Goal: Information Seeking & Learning: Learn about a topic

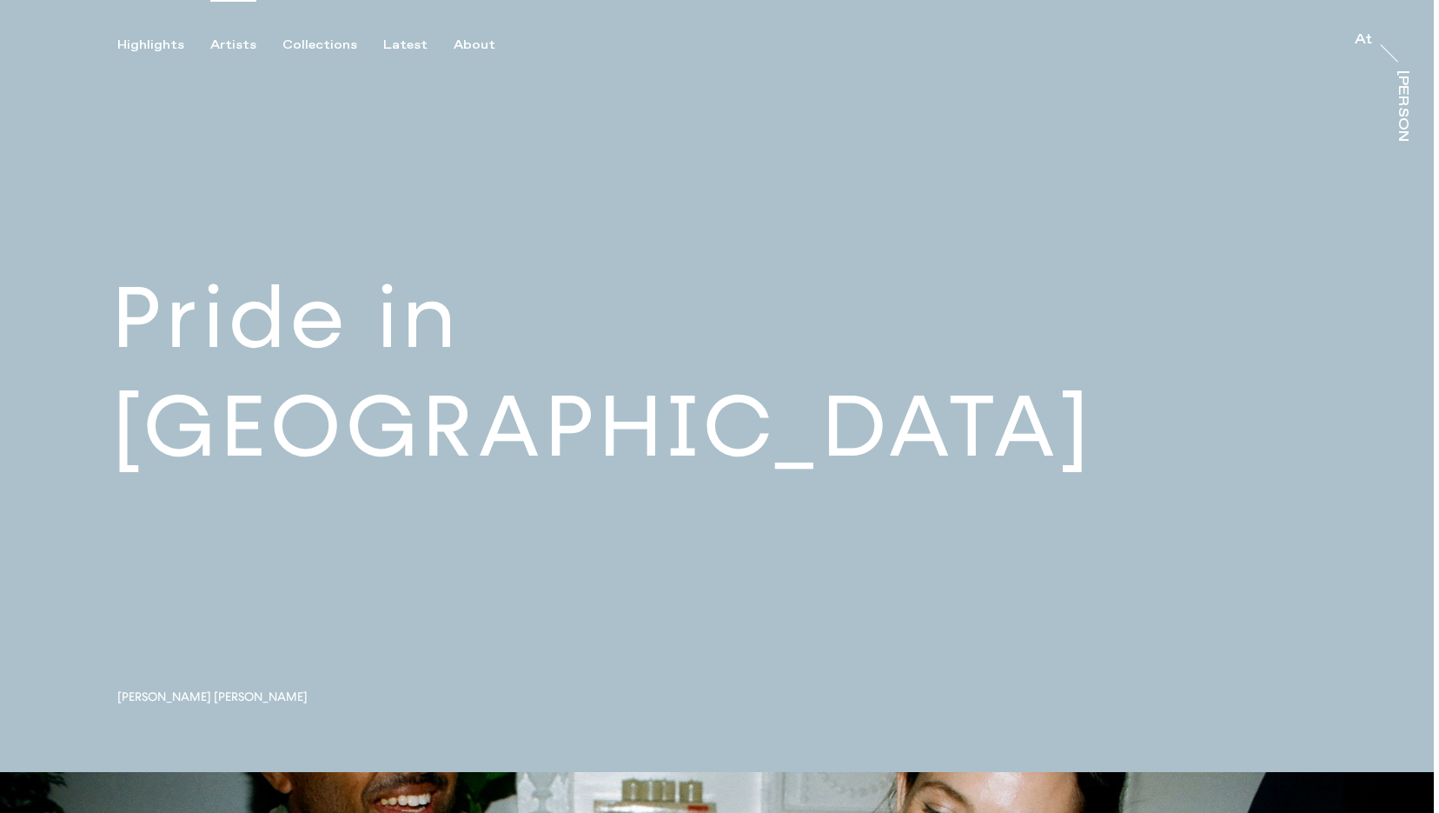
click at [217, 45] on div "Artists" at bounding box center [233, 45] width 46 height 16
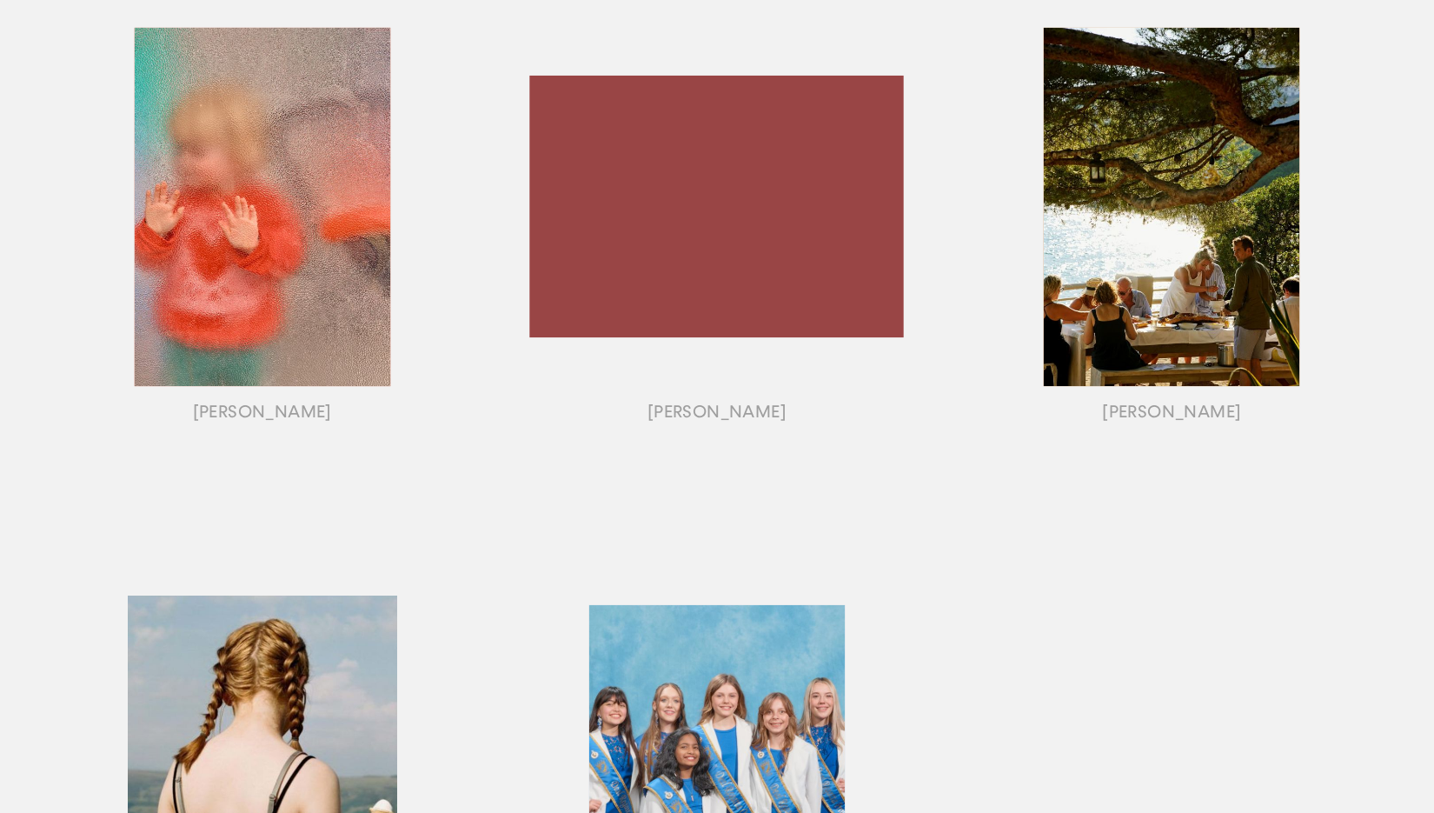
scroll to position [1281, 0]
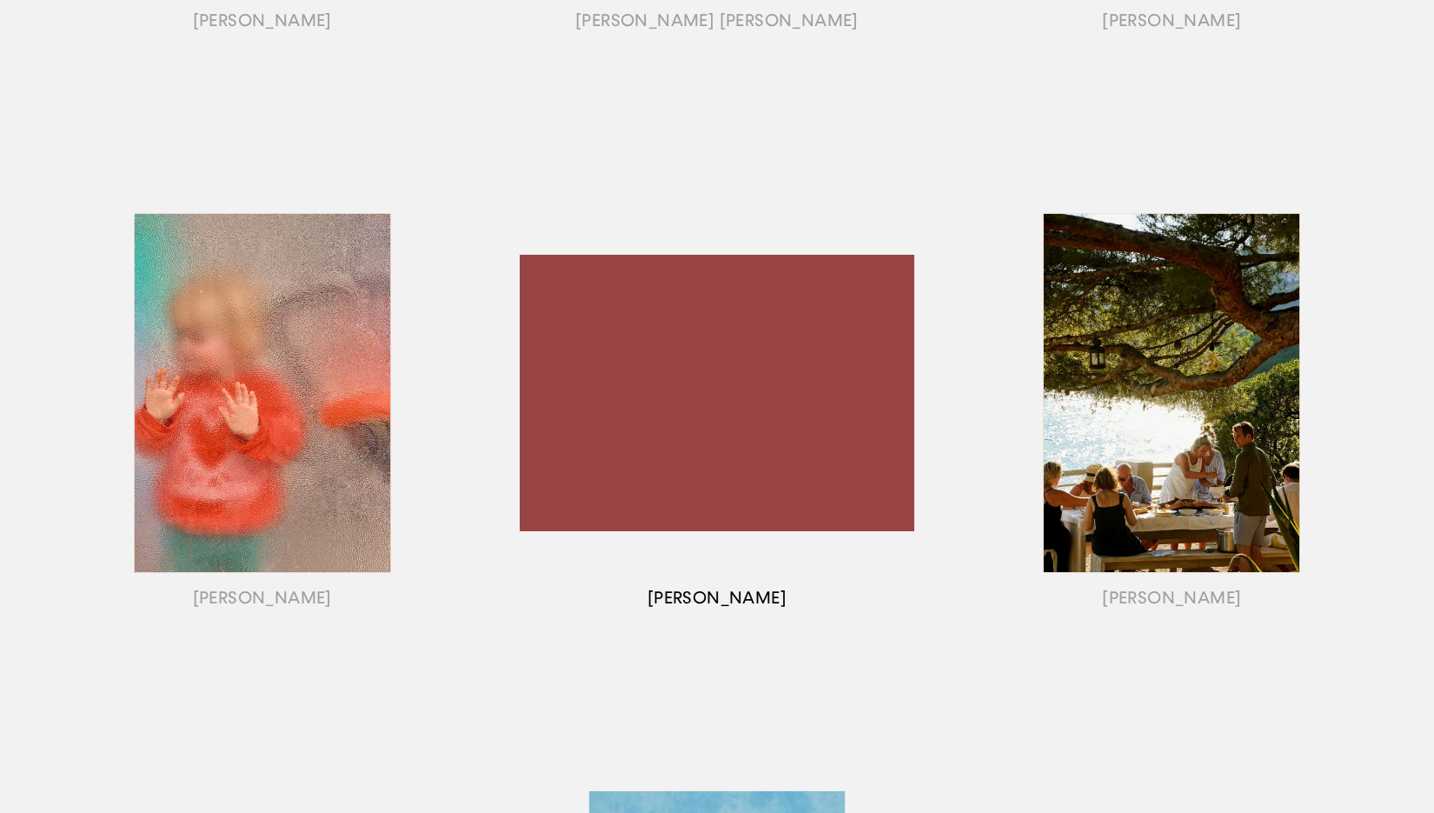
click at [738, 399] on div "button" at bounding box center [716, 414] width 454 height 542
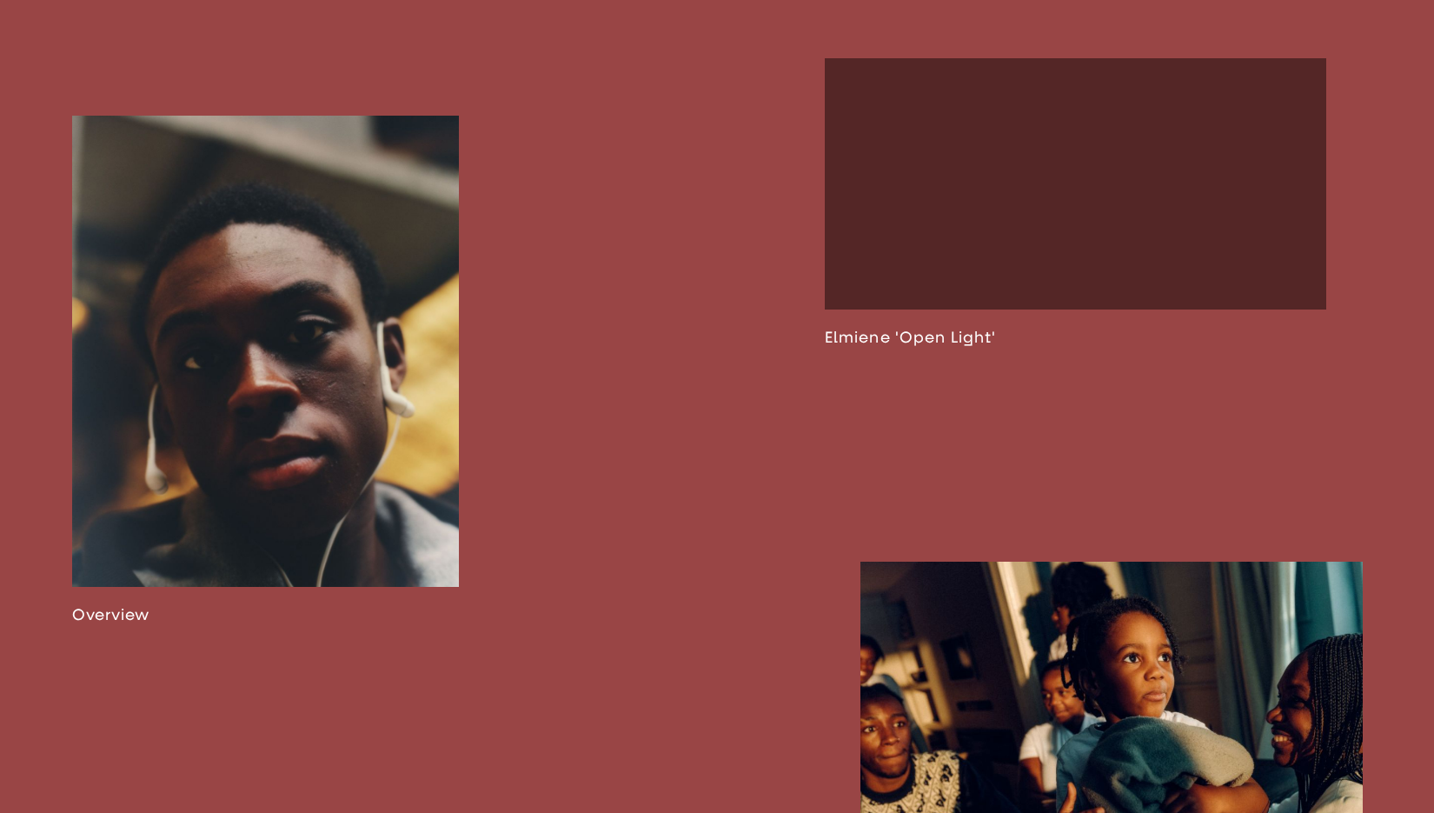
scroll to position [1131, 0]
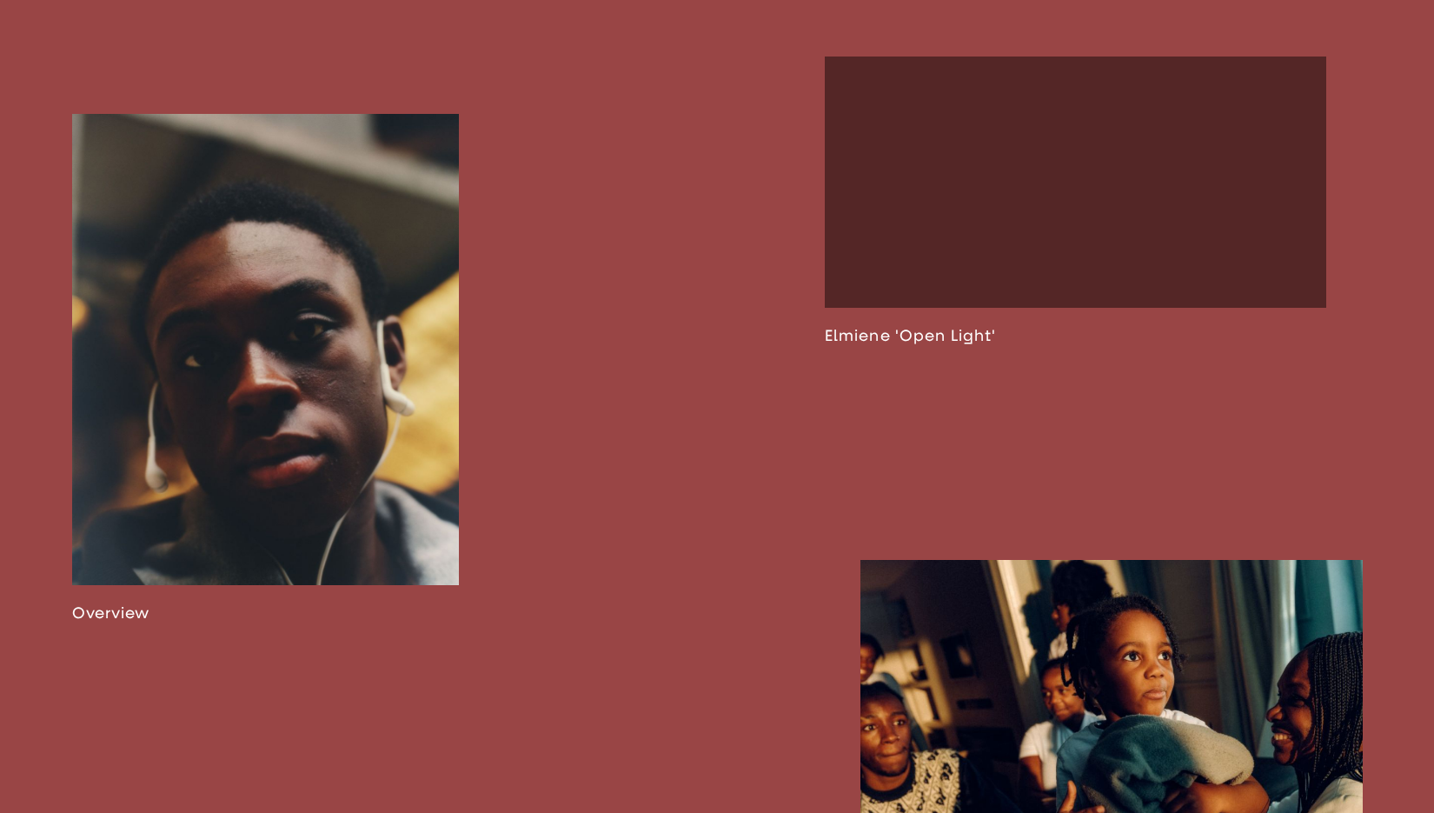
click at [274, 399] on link at bounding box center [266, 368] width 388 height 509
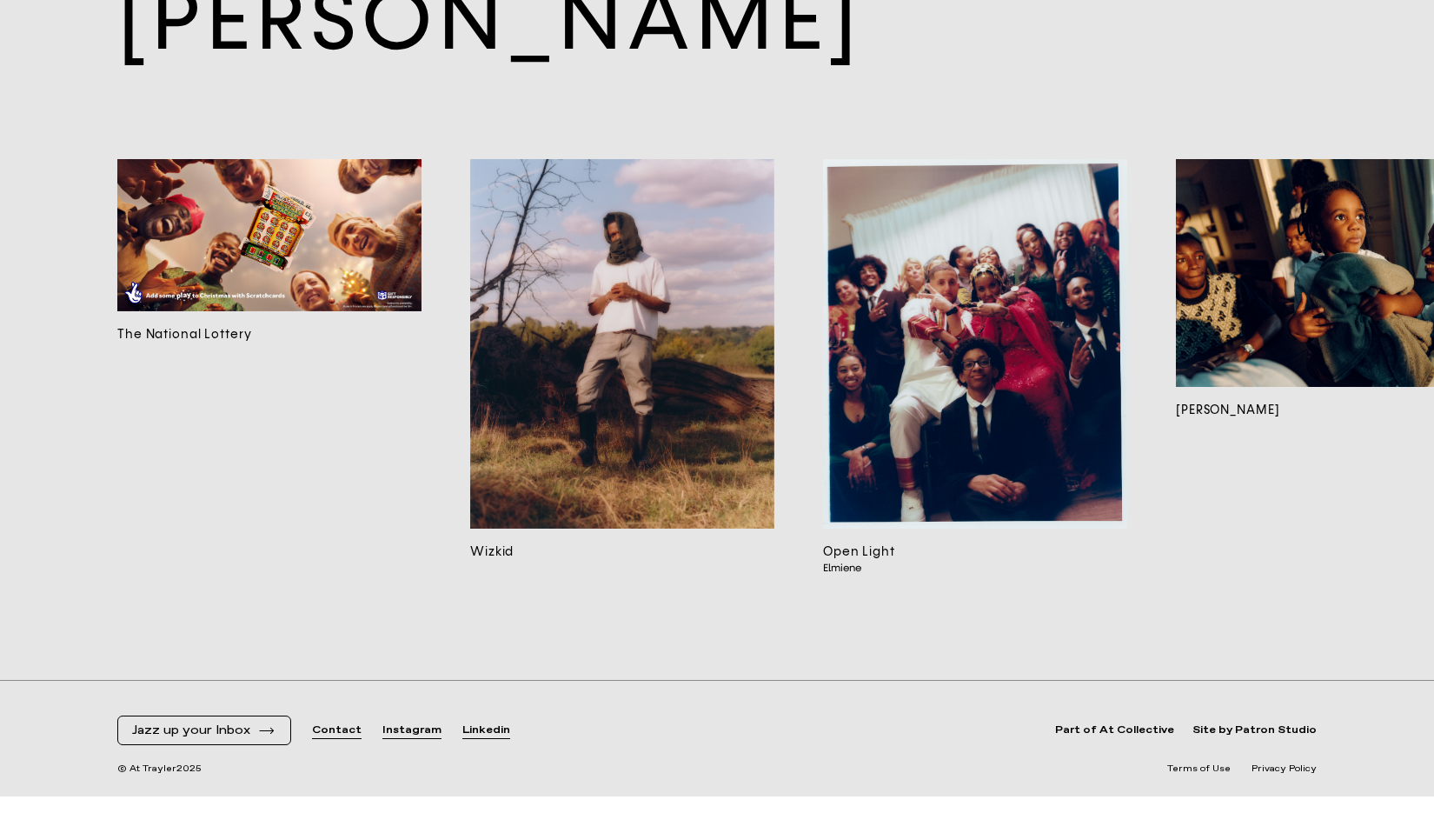
scroll to position [16974, 0]
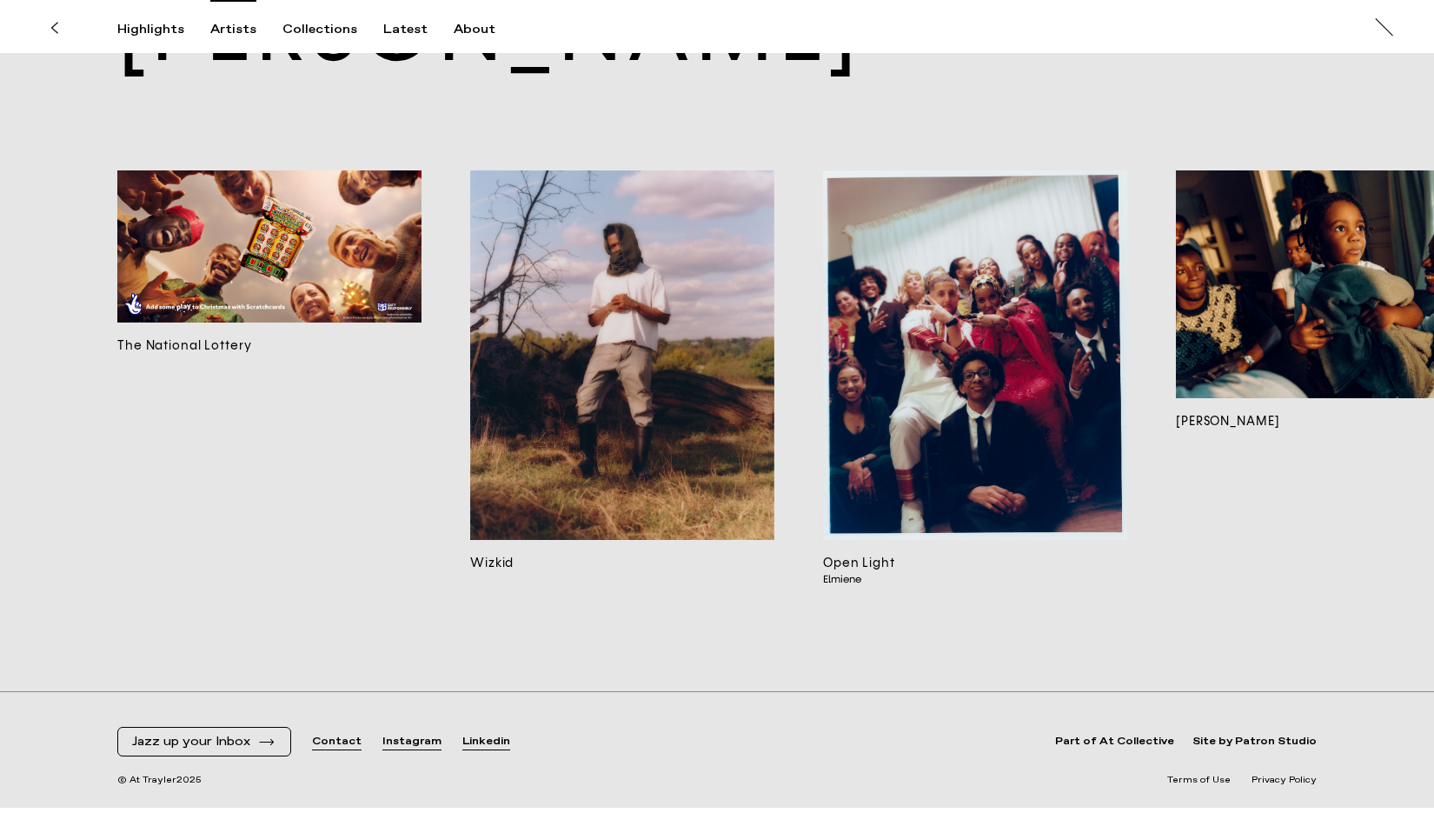
click at [230, 30] on div "Artists" at bounding box center [233, 30] width 46 height 16
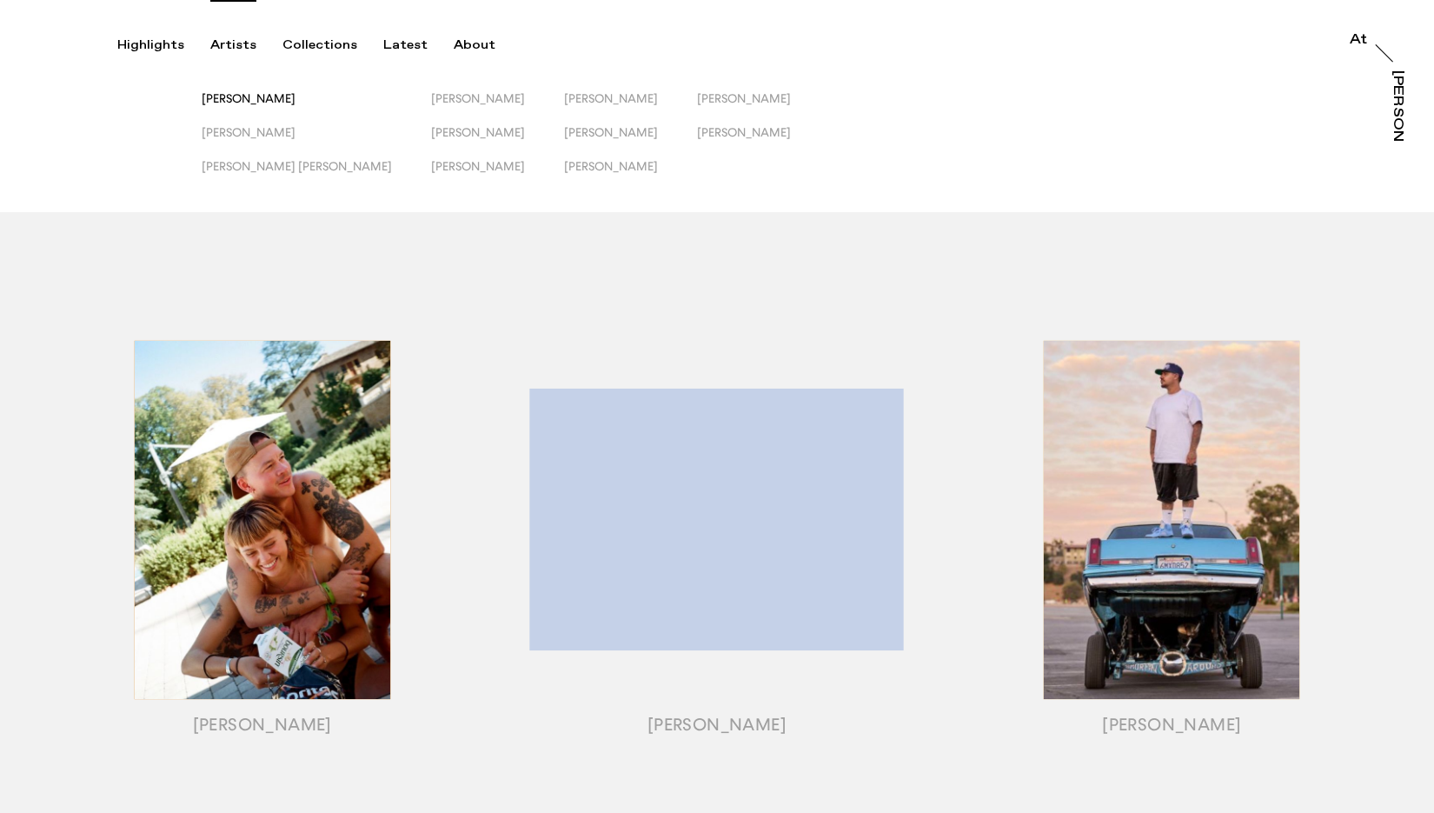
click at [281, 99] on span "[PERSON_NAME]" at bounding box center [249, 98] width 94 height 14
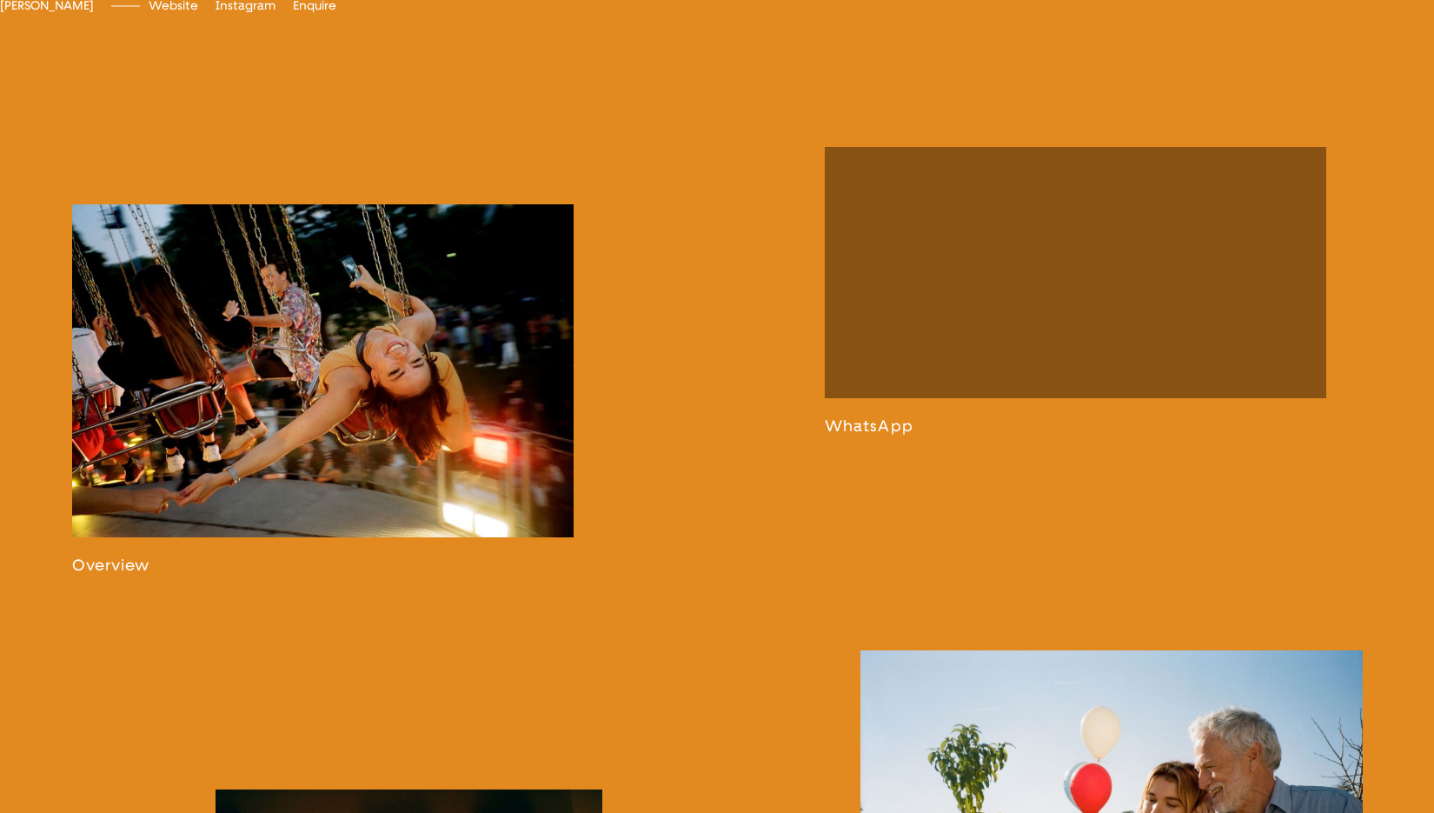
scroll to position [1091, 0]
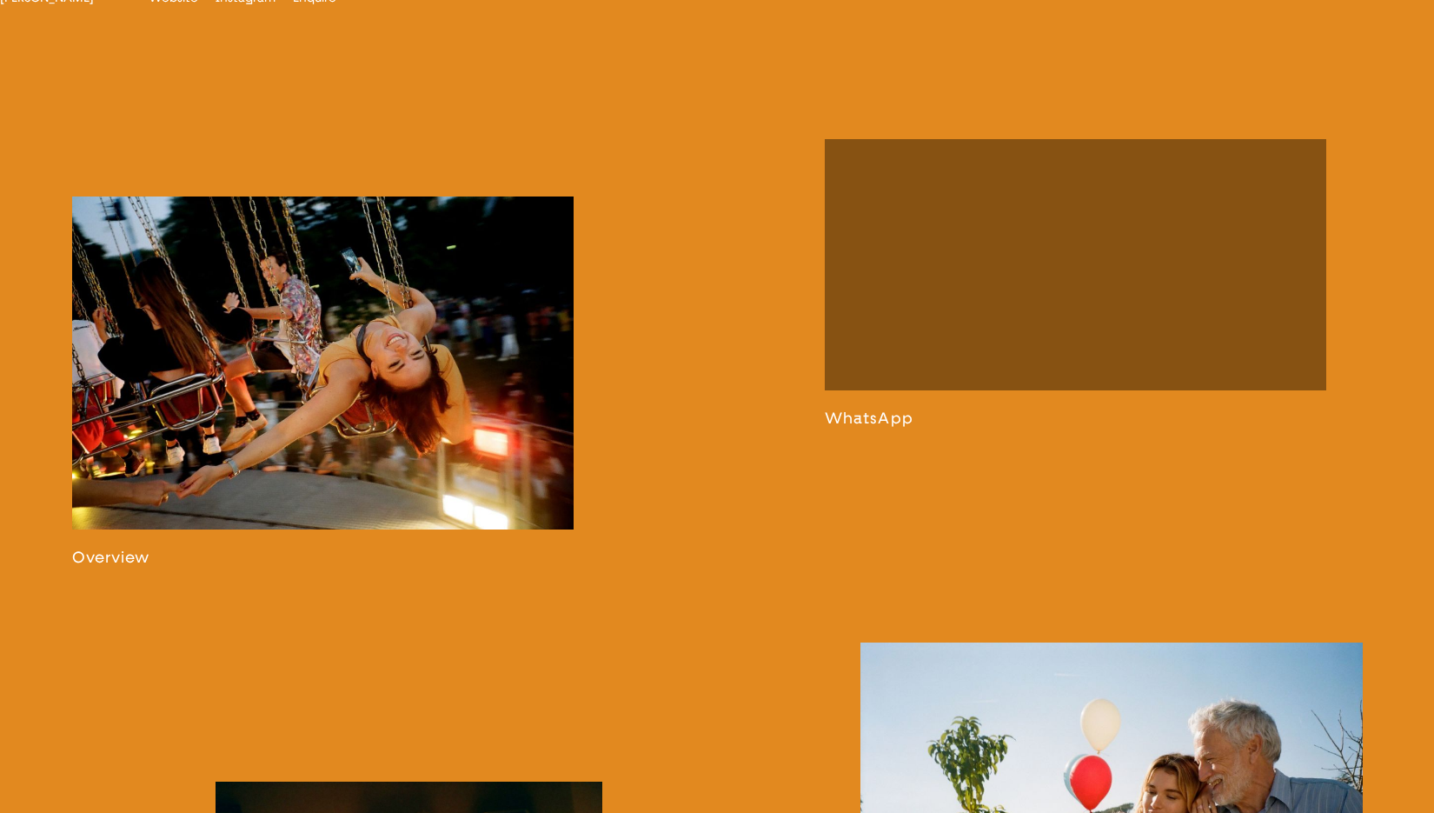
click at [302, 388] on link at bounding box center [323, 381] width 502 height 370
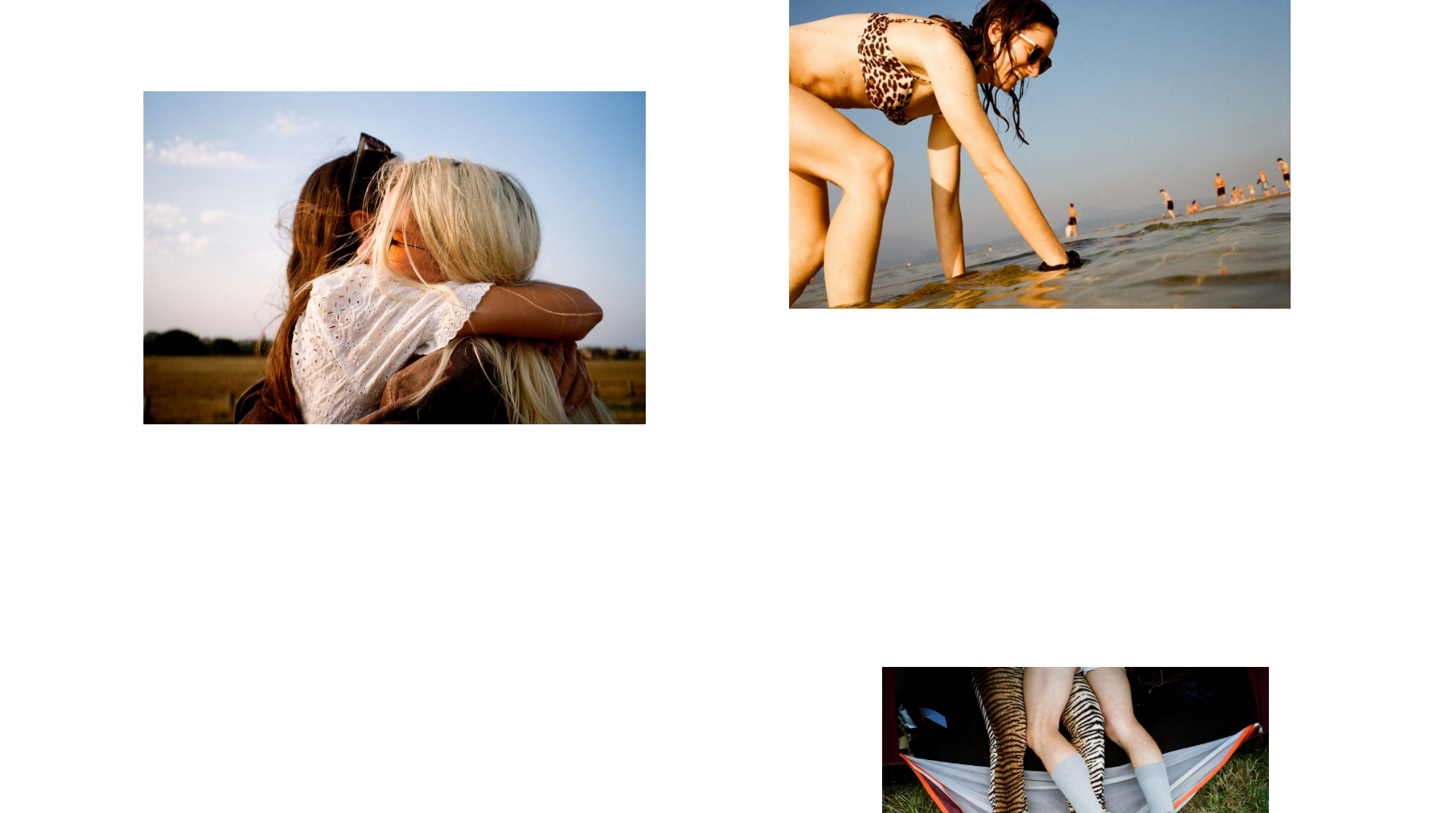
scroll to position [11041, 0]
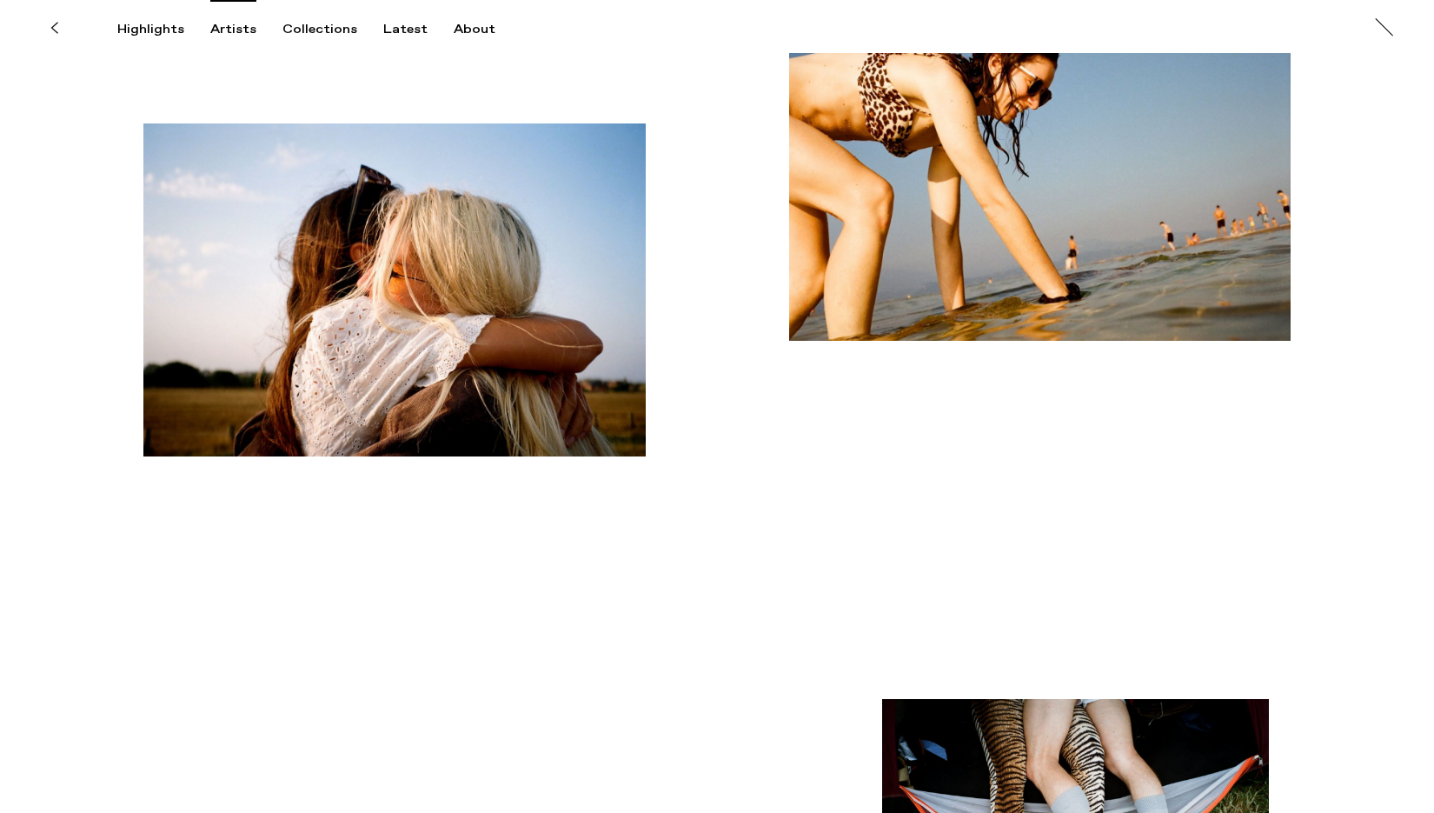
click at [231, 27] on div "Artists" at bounding box center [233, 30] width 46 height 16
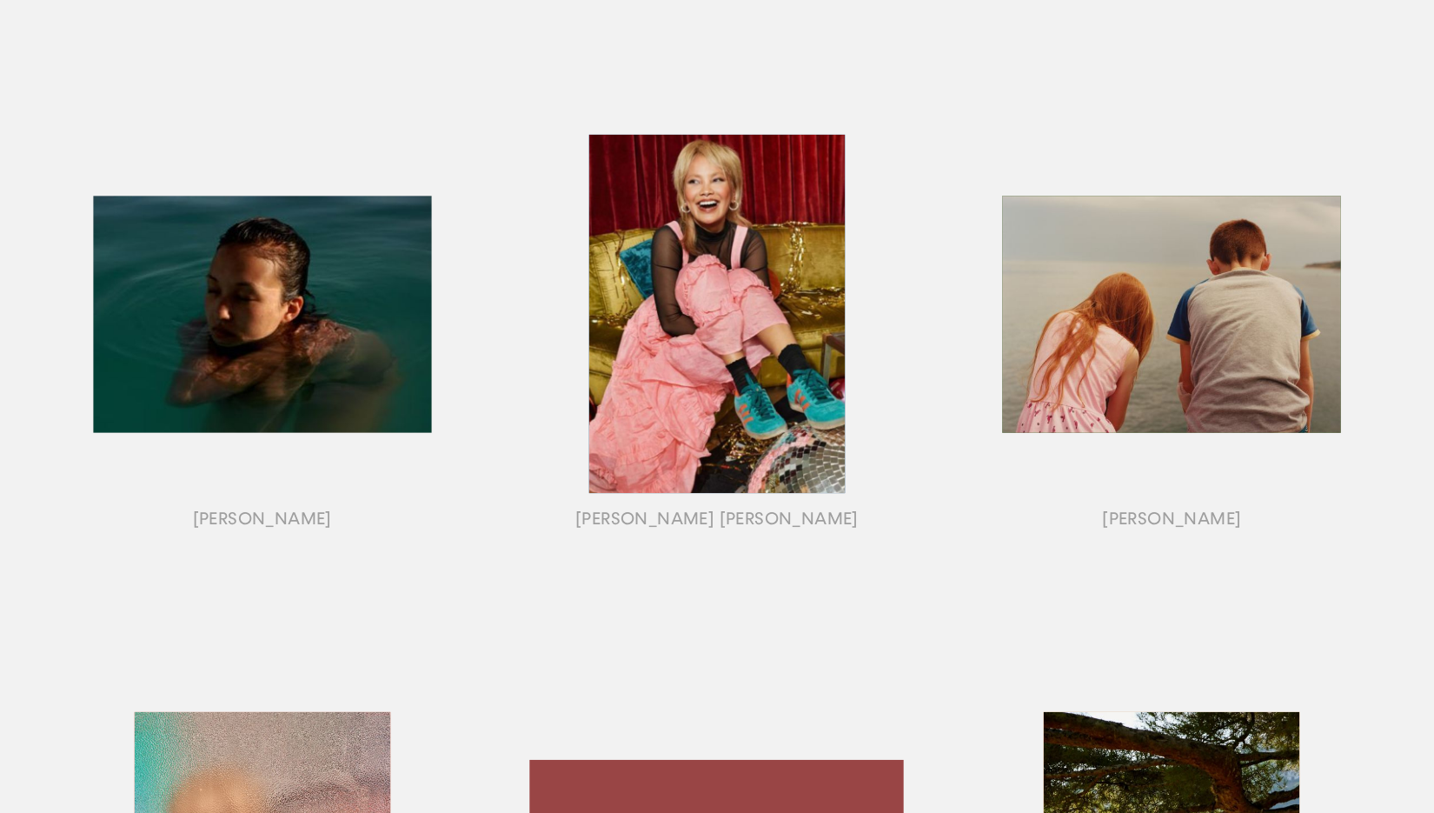
scroll to position [794, 0]
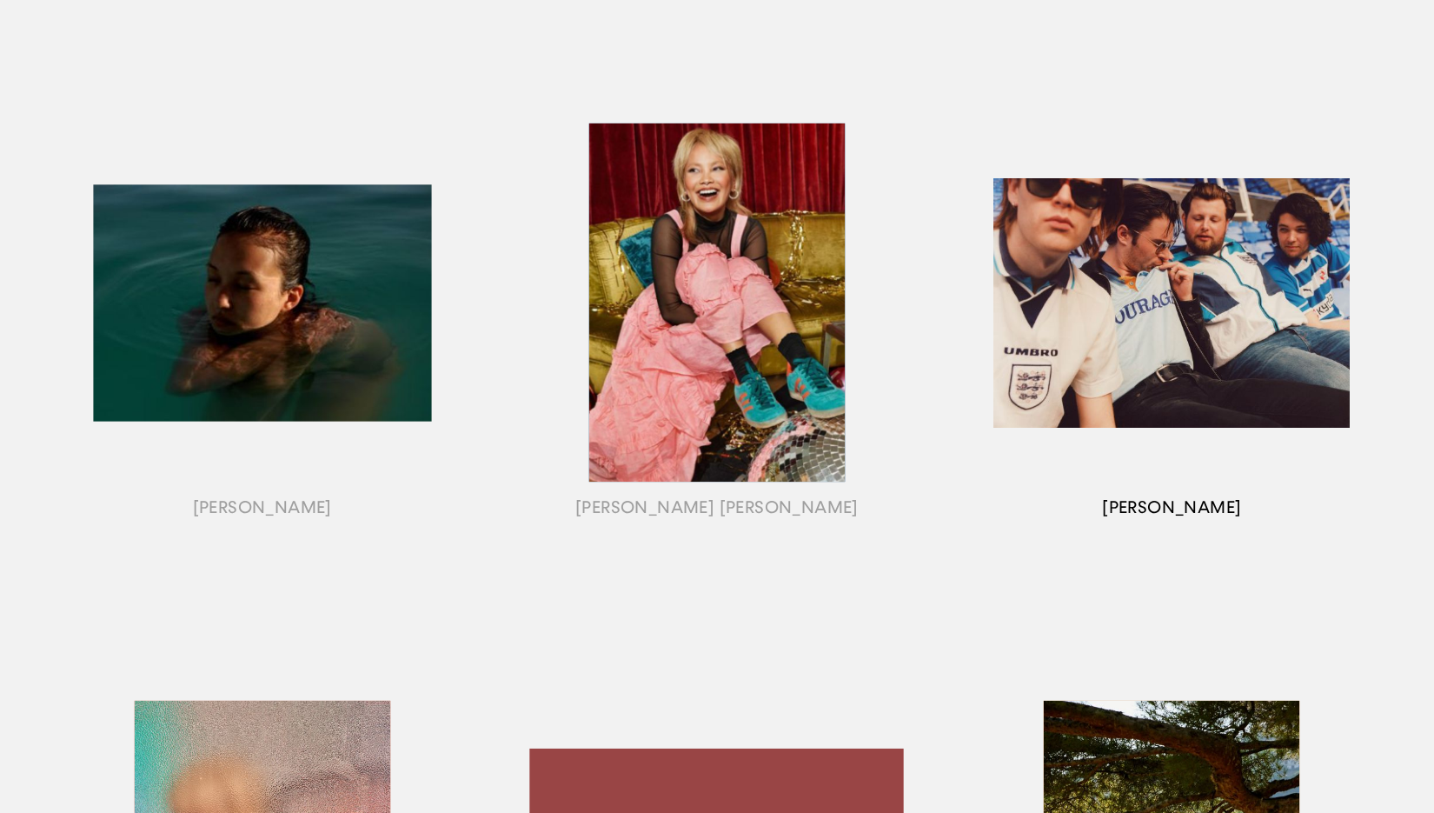
click at [1162, 348] on div "button" at bounding box center [1172, 324] width 454 height 542
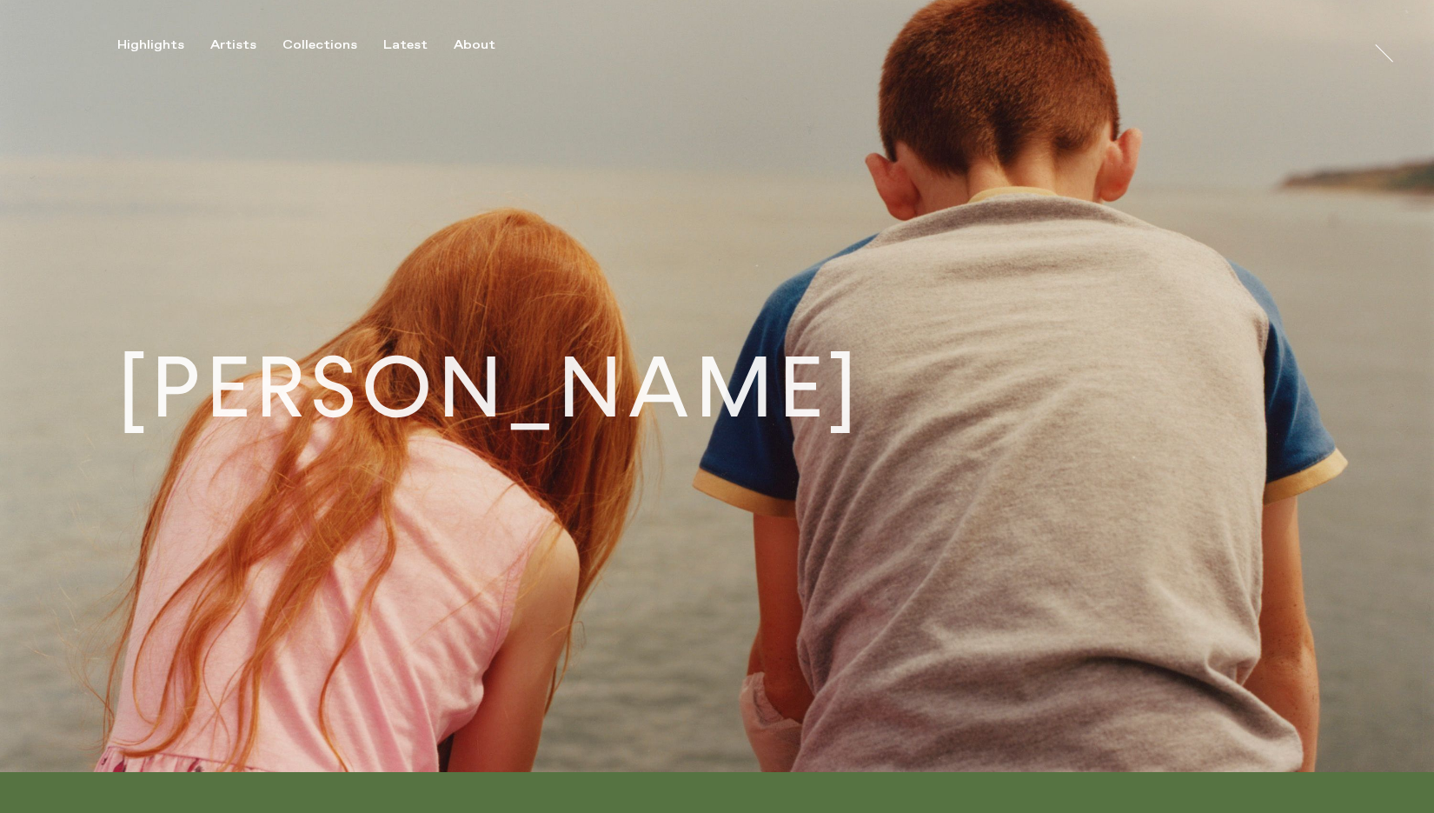
click at [753, 400] on h1 "[PERSON_NAME]" at bounding box center [489, 386] width 745 height 84
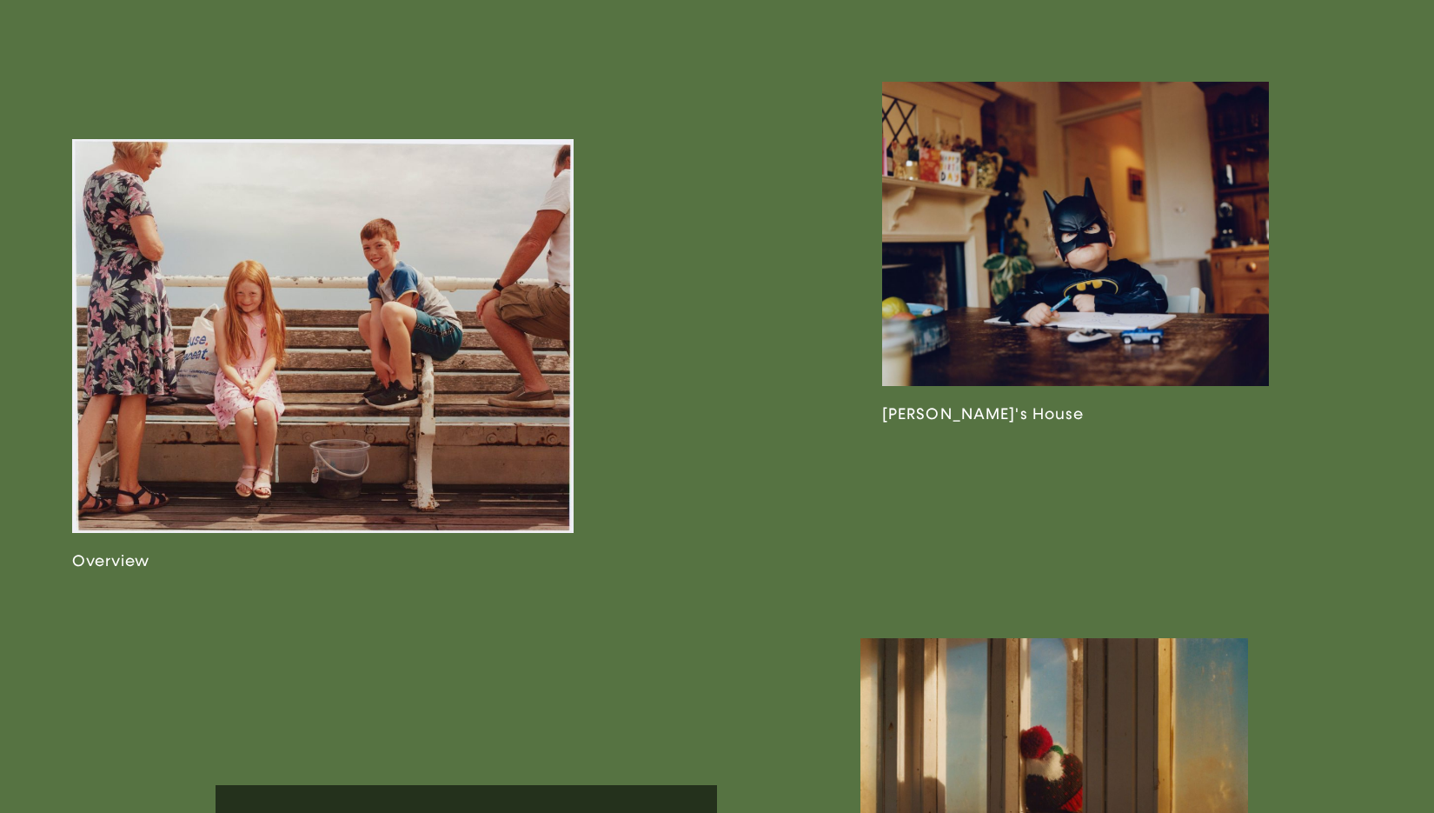
scroll to position [1107, 0]
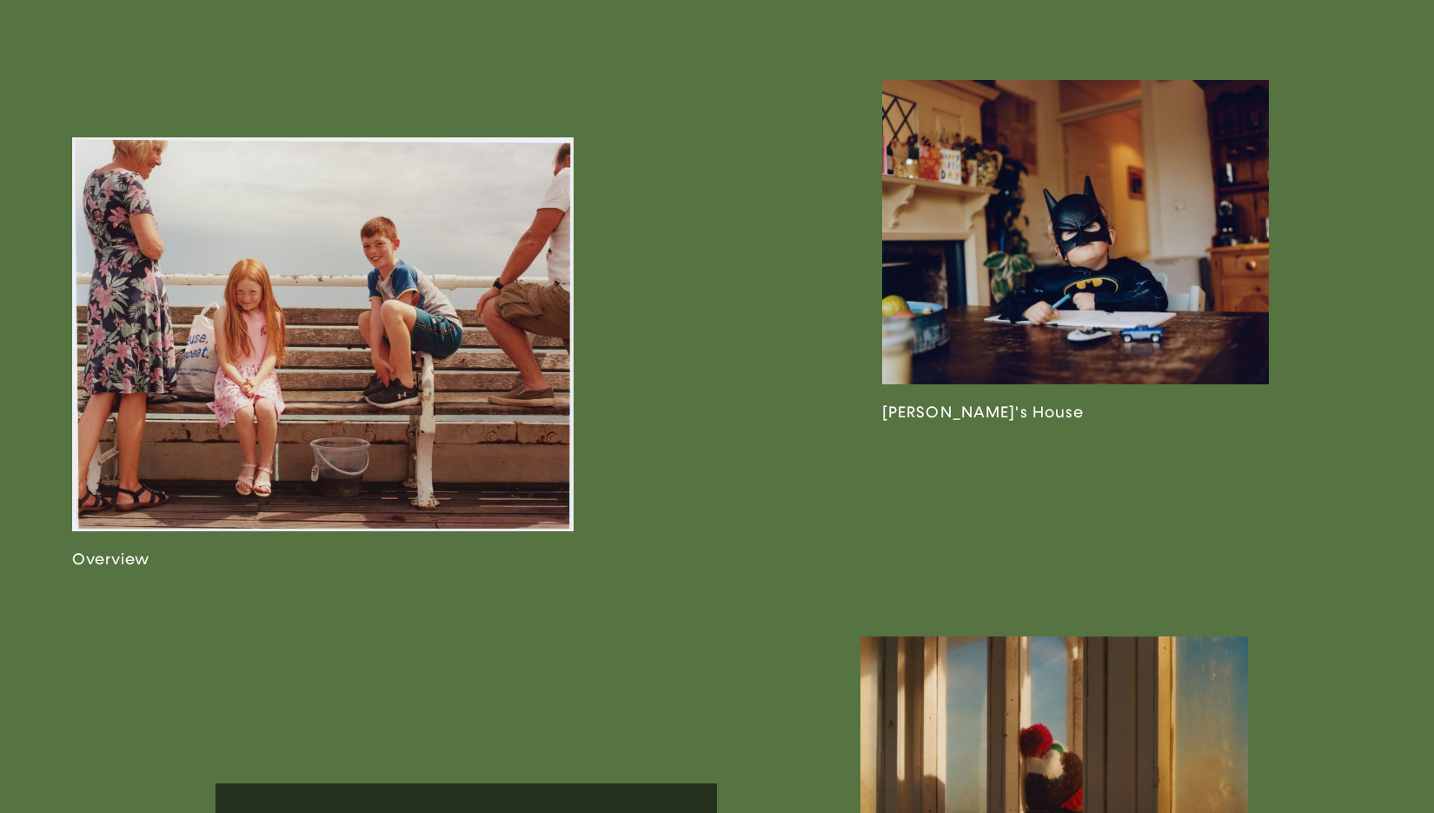
click at [339, 417] on link at bounding box center [323, 352] width 502 height 431
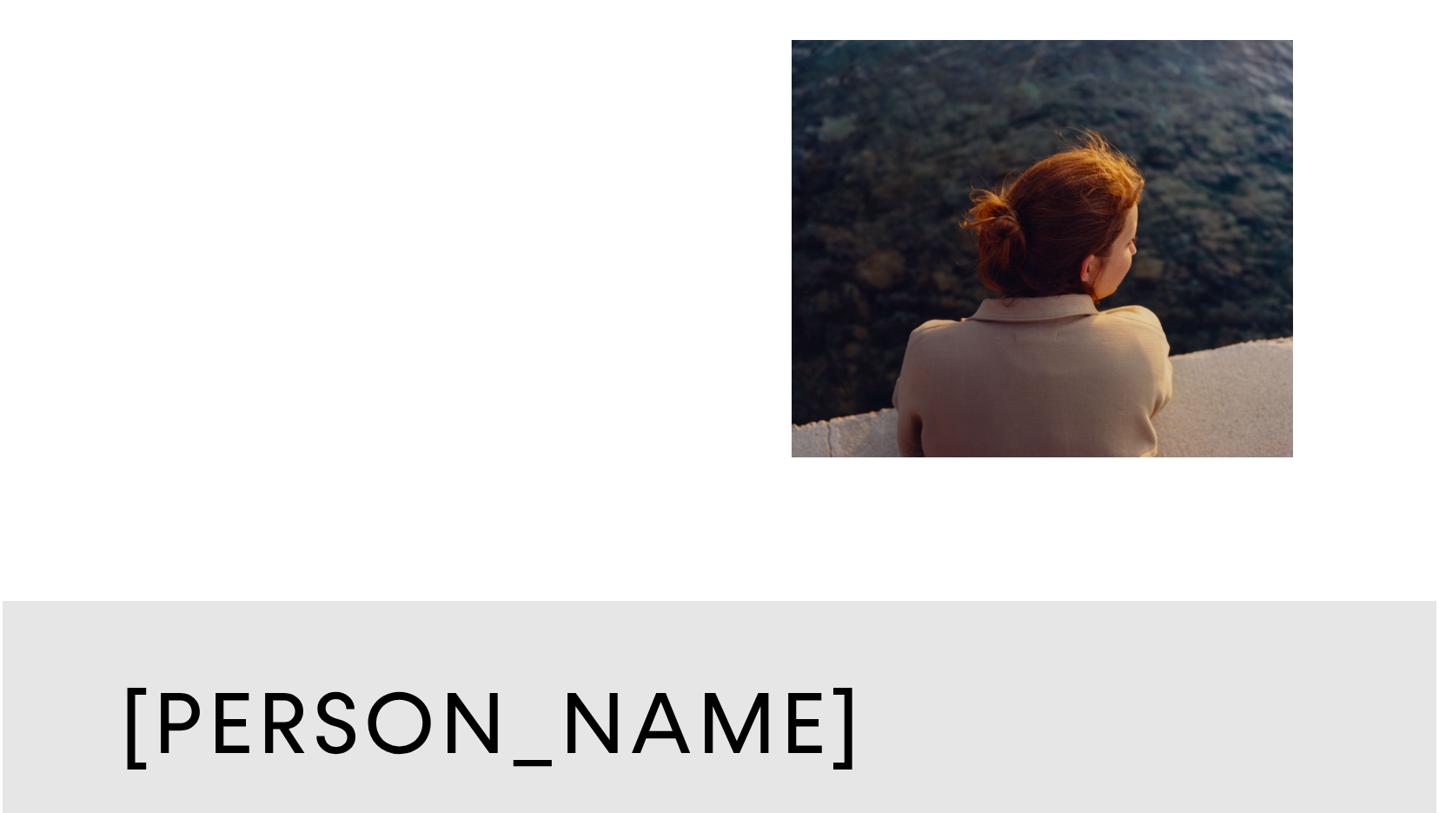
scroll to position [14055, 0]
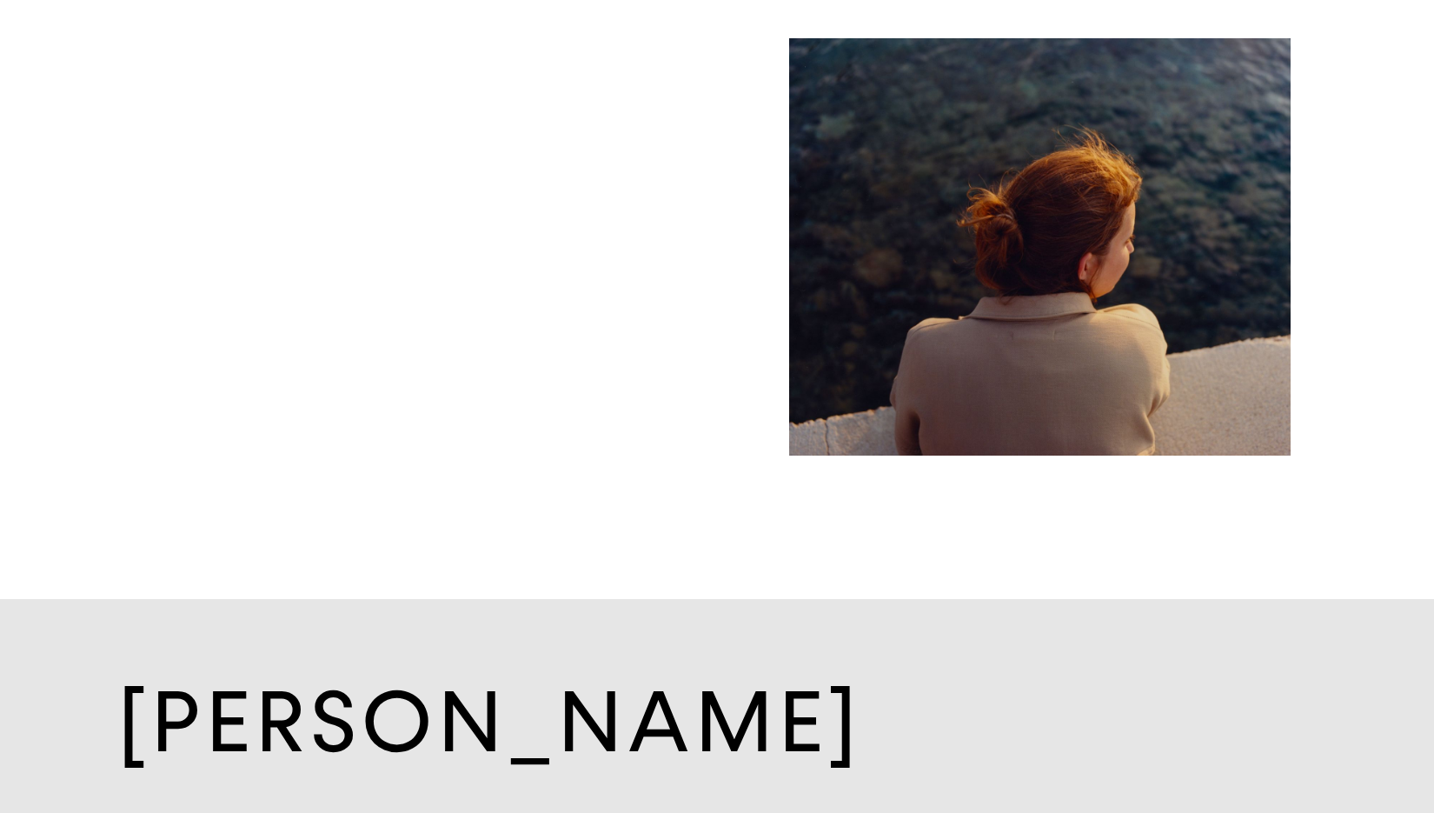
click at [1007, 352] on img "button" at bounding box center [1040, 246] width 502 height 417
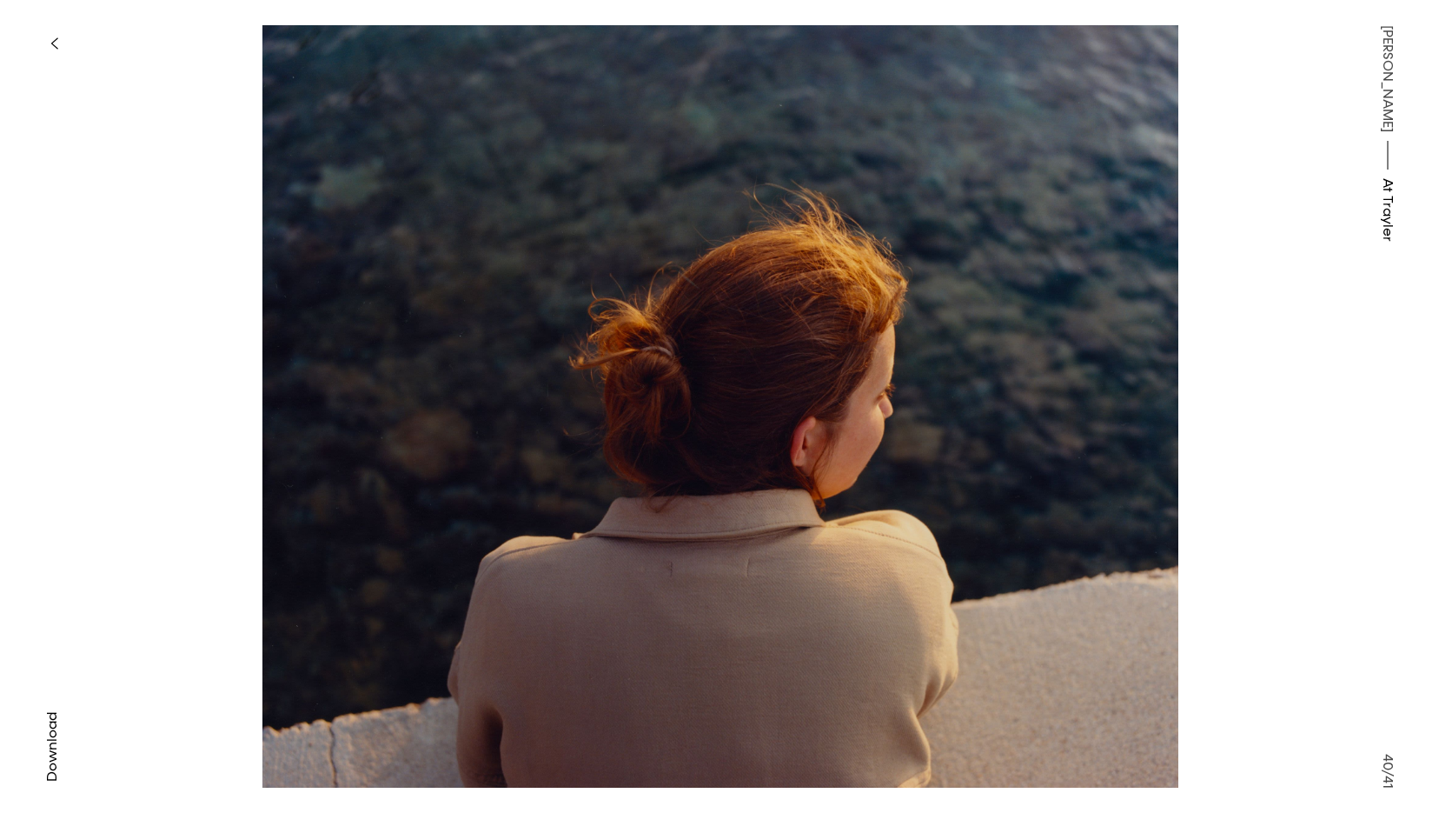
click at [58, 42] on button "button" at bounding box center [54, 43] width 38 height 38
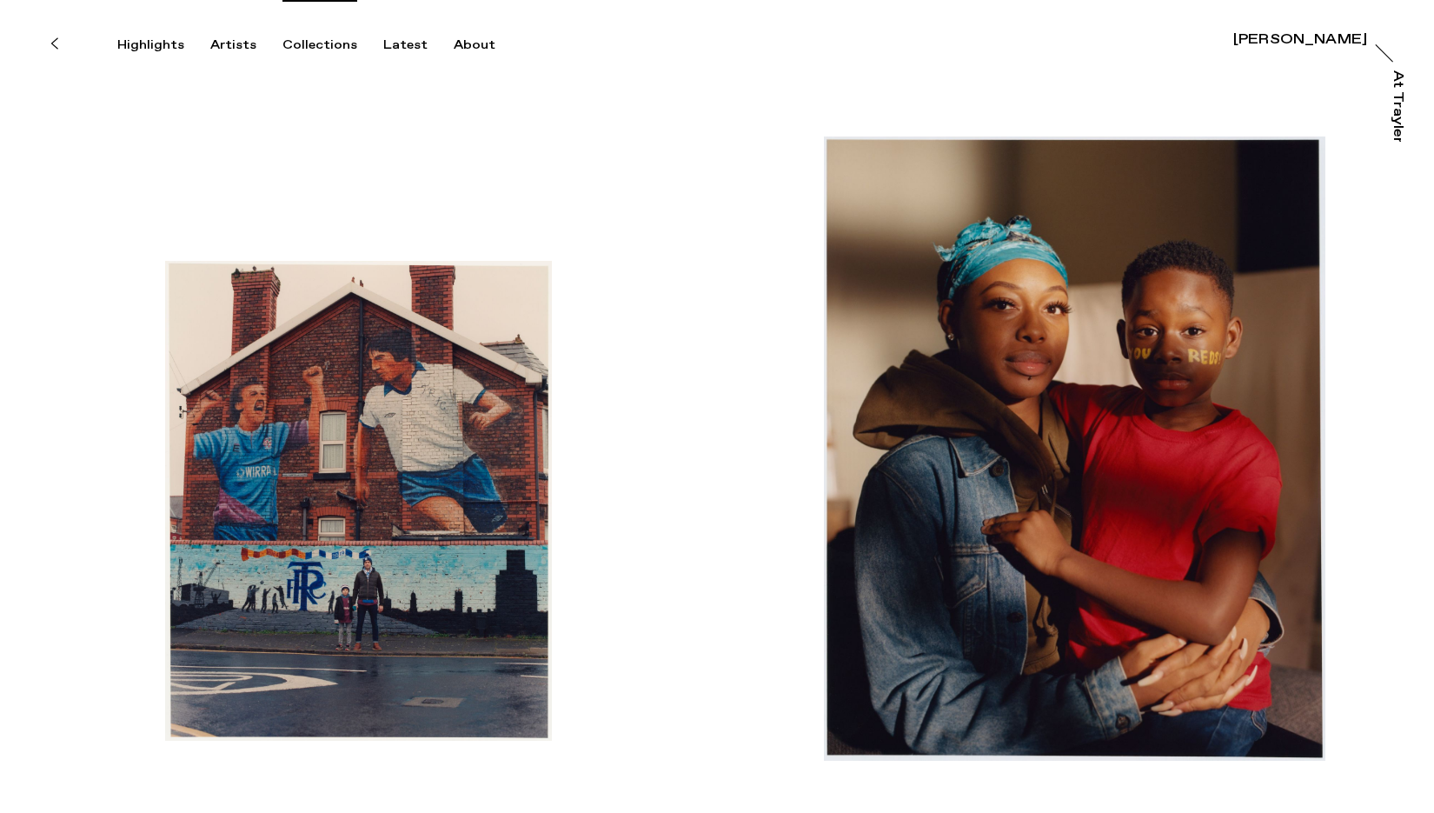
click at [304, 47] on div "Collections" at bounding box center [319, 45] width 75 height 16
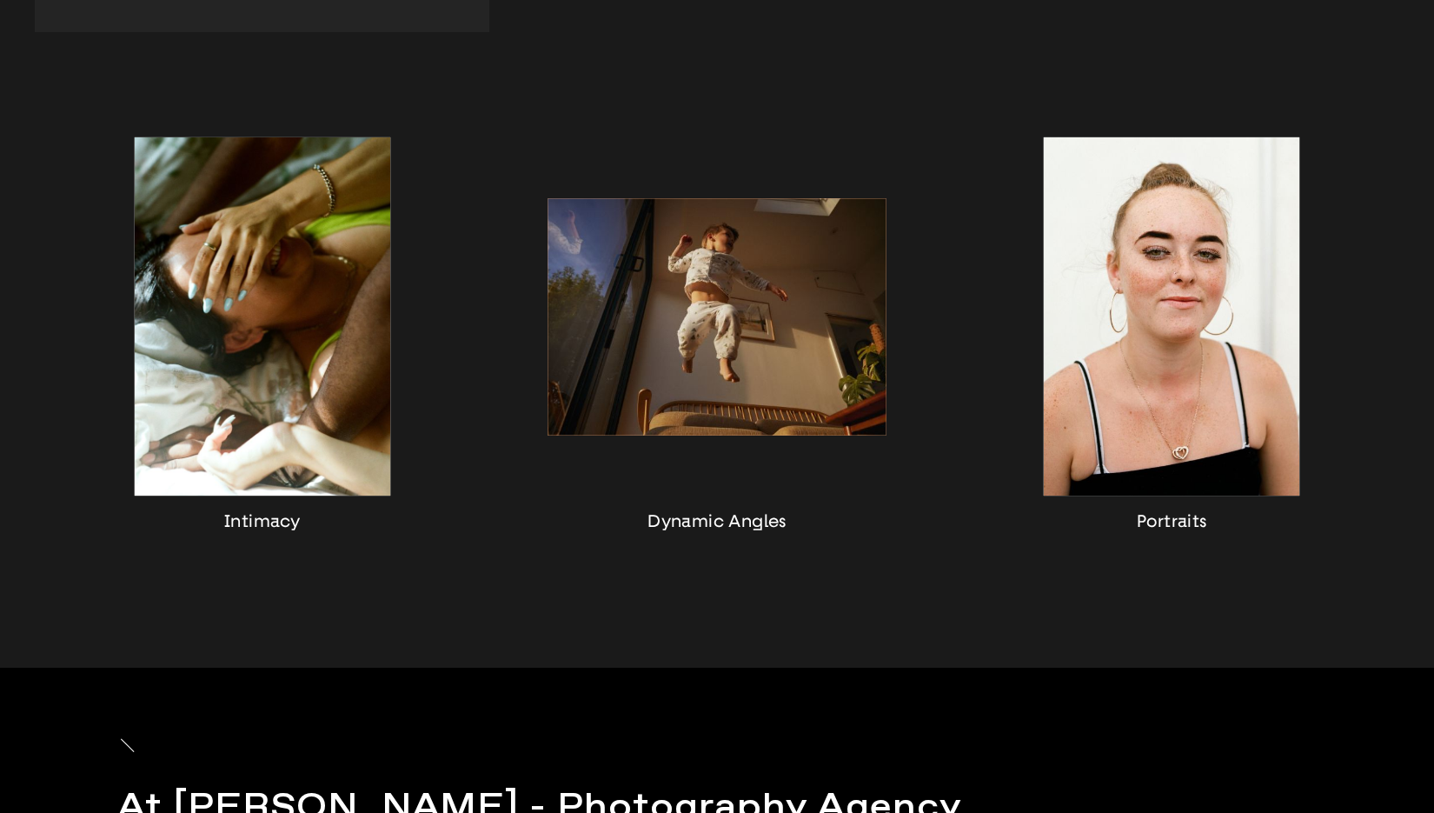
scroll to position [1543, 0]
